Goal: Task Accomplishment & Management: Use online tool/utility

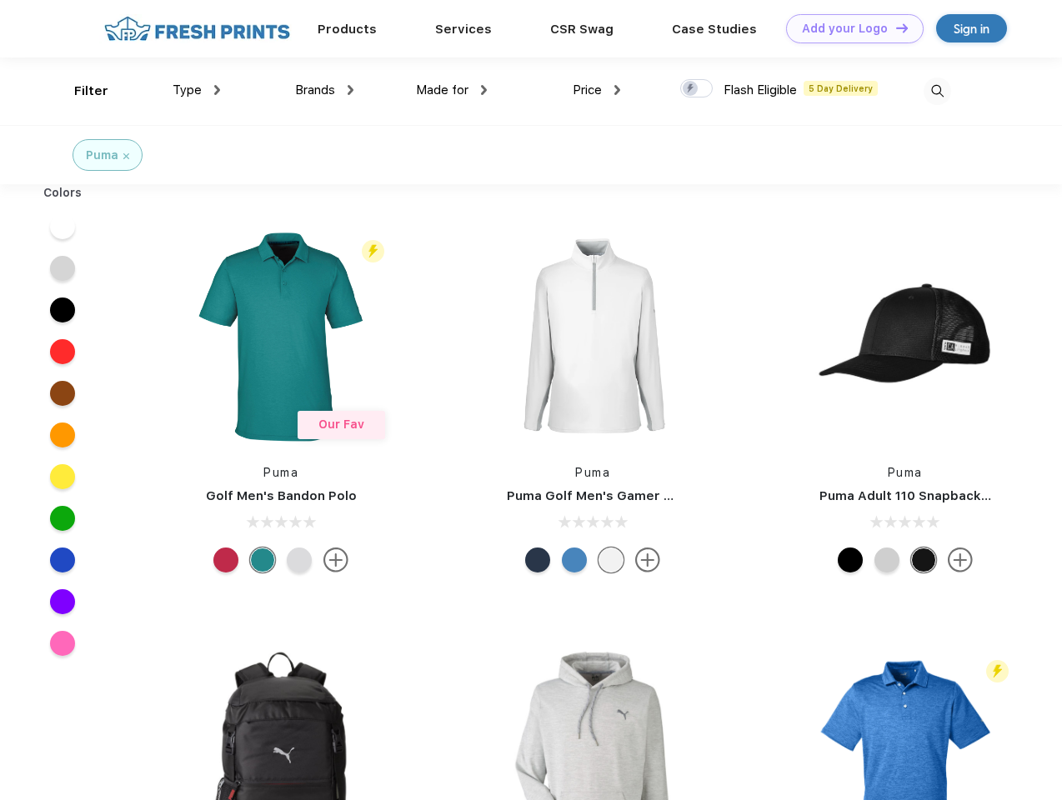
click at [849, 28] on link "Add your Logo Design Tool" at bounding box center [855, 28] width 138 height 29
click at [0, 0] on div "Design Tool" at bounding box center [0, 0] width 0 height 0
click at [895, 28] on link "Add your Logo Design Tool" at bounding box center [855, 28] width 138 height 29
click at [80, 91] on div "Filter" at bounding box center [91, 91] width 34 height 19
click at [197, 90] on span "Type" at bounding box center [187, 90] width 29 height 15
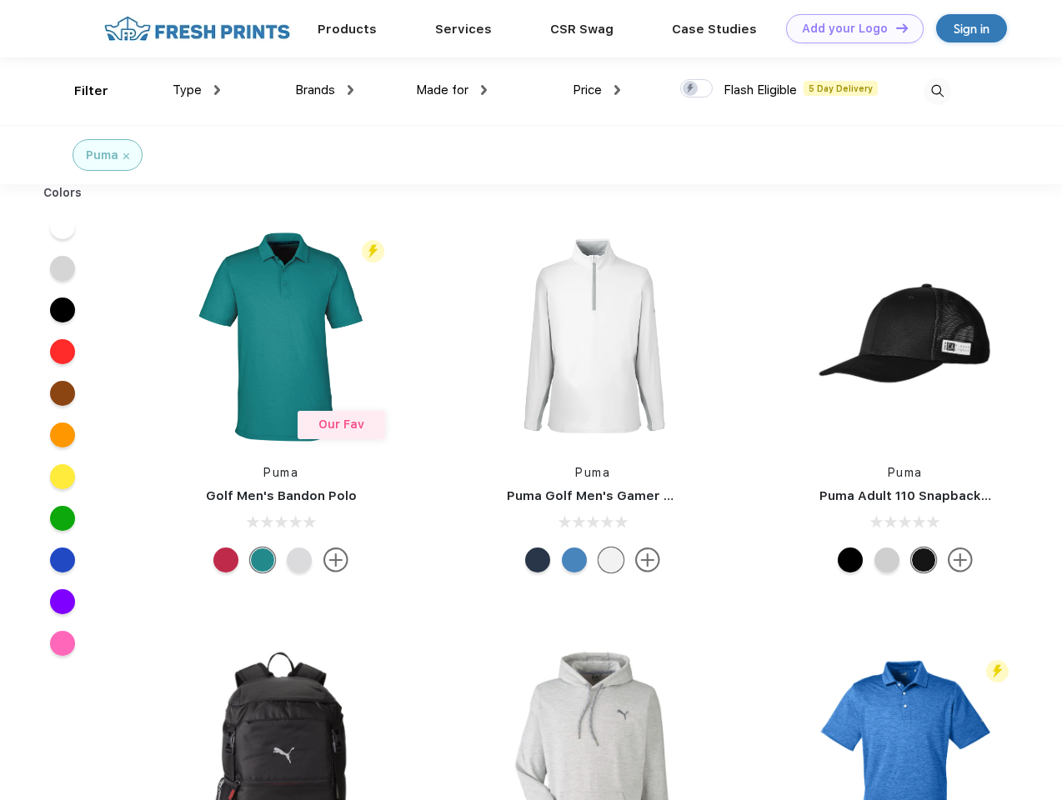
click at [324, 90] on span "Brands" at bounding box center [315, 90] width 40 height 15
click at [452, 90] on span "Made for" at bounding box center [442, 90] width 53 height 15
click at [597, 90] on span "Price" at bounding box center [587, 90] width 29 height 15
click at [697, 89] on div at bounding box center [696, 88] width 33 height 18
click at [691, 89] on input "checkbox" at bounding box center [685, 83] width 11 height 11
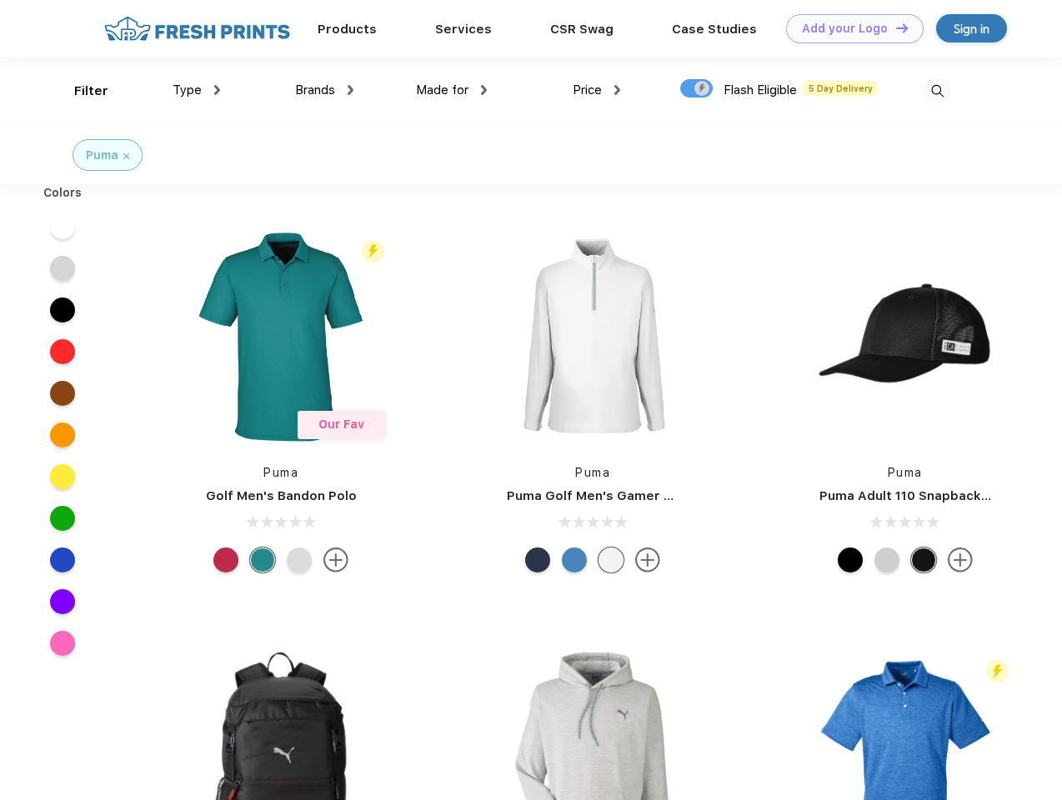
click at [937, 91] on img at bounding box center [938, 92] width 28 height 28
